Goal: Consume media (video, audio): Consume media (video, audio)

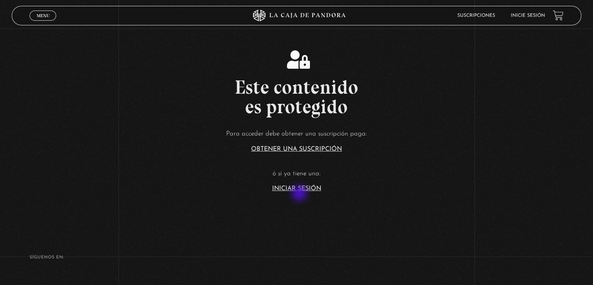
click at [302, 191] on link "Iniciar Sesión" at bounding box center [296, 188] width 49 height 6
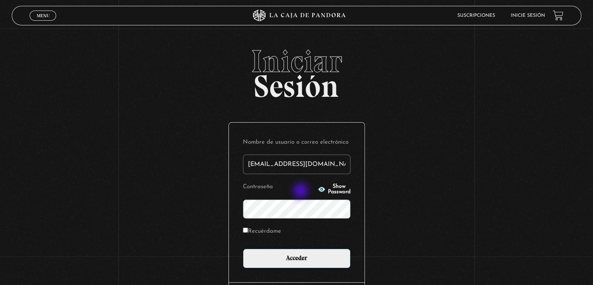
type input "[EMAIL_ADDRESS][DOMAIN_NAME]"
click at [243, 248] on input "Acceder" at bounding box center [297, 257] width 108 height 19
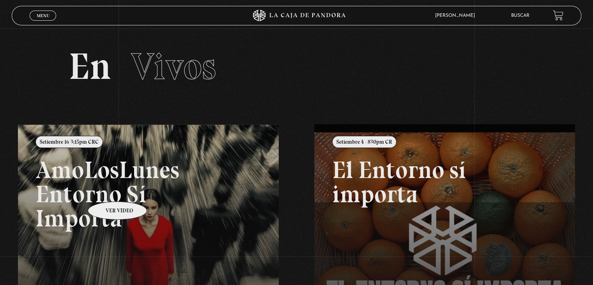
click at [109, 188] on link at bounding box center [314, 266] width 593 height 285
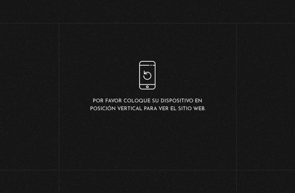
scroll to position [195, 0]
